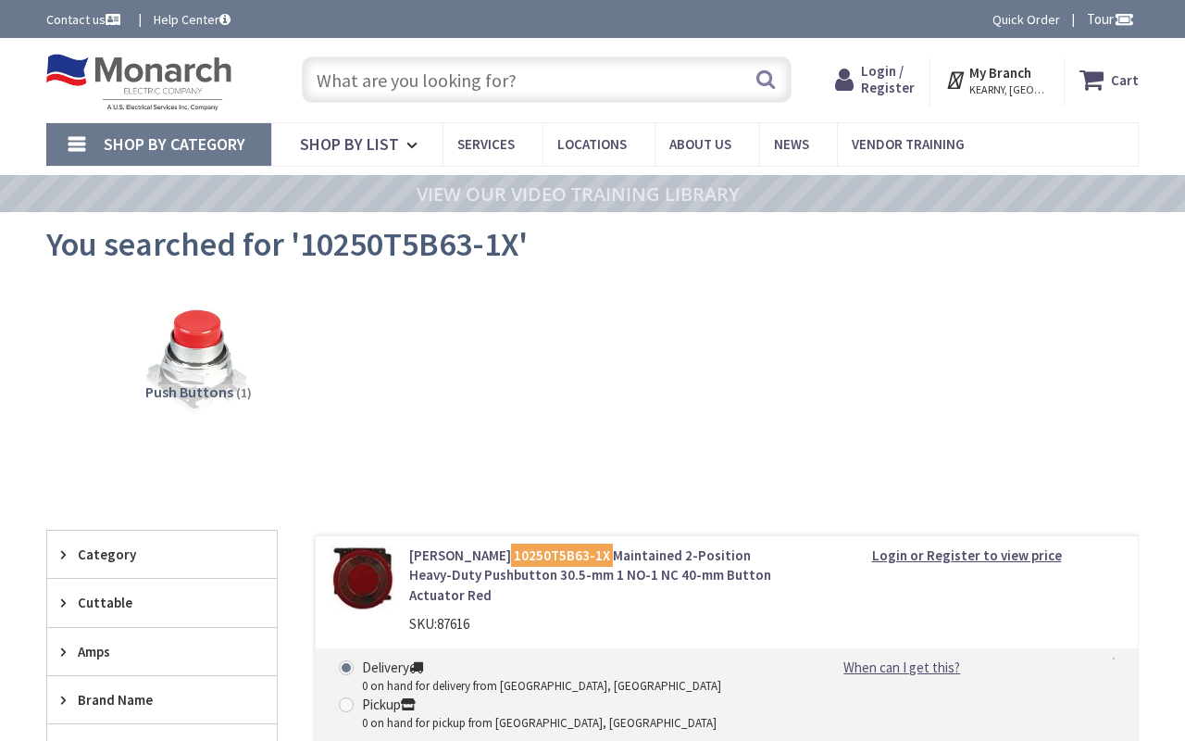
type input "[GEOGRAPHIC_DATA] Reflecting Pool, [STREET_ADDRESS][US_STATE]"
